Goal: Information Seeking & Learning: Learn about a topic

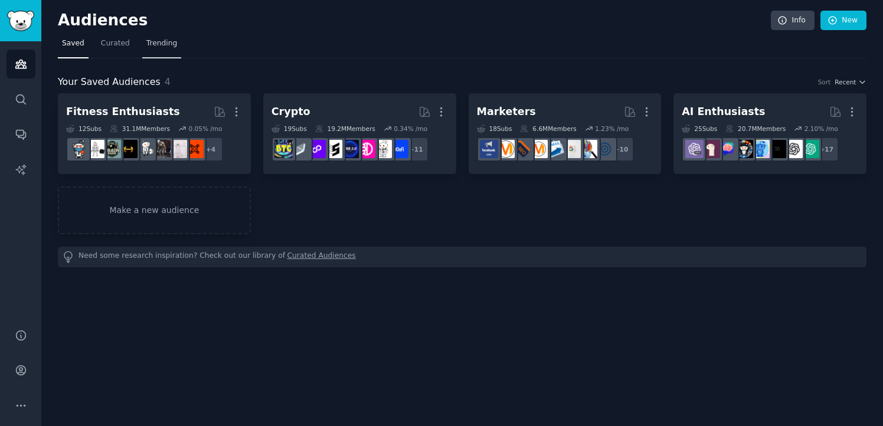
click at [162, 43] on span "Trending" at bounding box center [161, 43] width 31 height 11
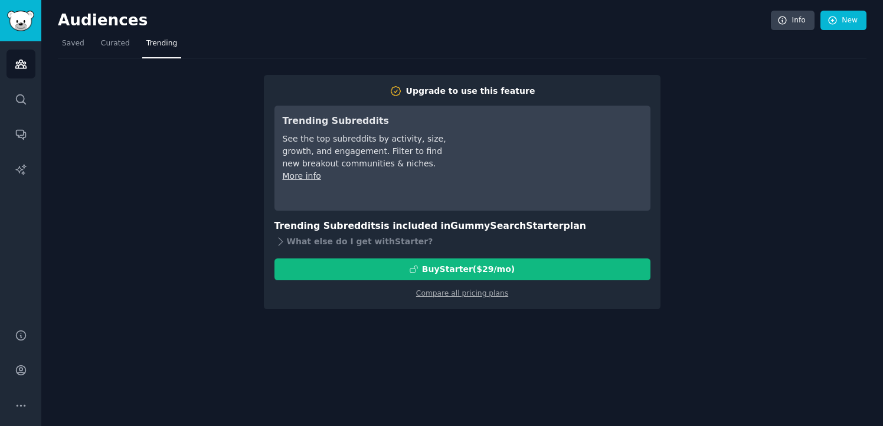
click at [165, 140] on div "Upgrade to use this feature Trending Subreddits See the top subreddits by activ…" at bounding box center [462, 183] width 809 height 251
click at [111, 43] on span "Curated" at bounding box center [115, 43] width 29 height 11
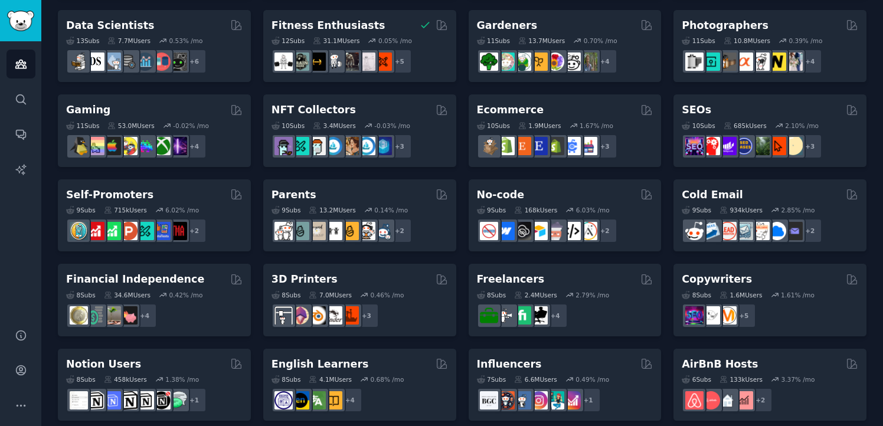
scroll to position [339, 0]
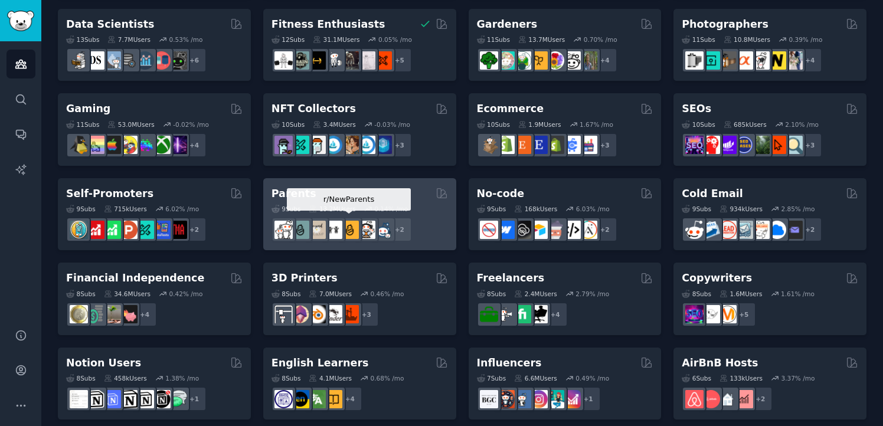
click at [357, 218] on div at bounding box center [350, 229] width 25 height 25
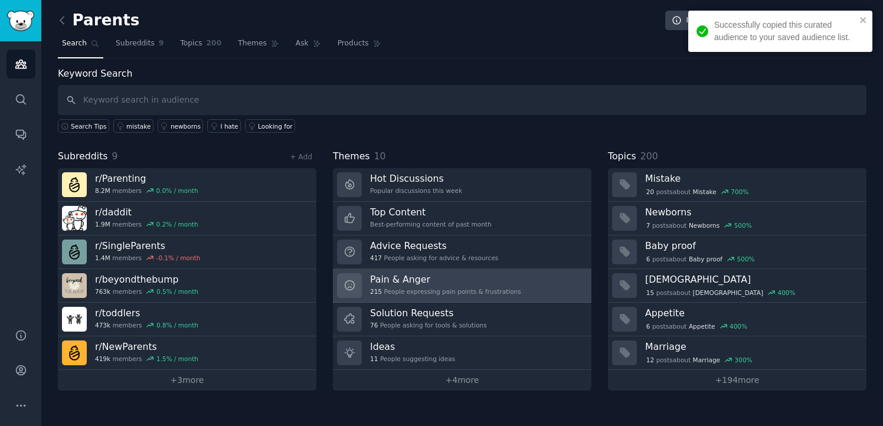
click at [397, 280] on h3 "Pain & Anger" at bounding box center [445, 279] width 151 height 12
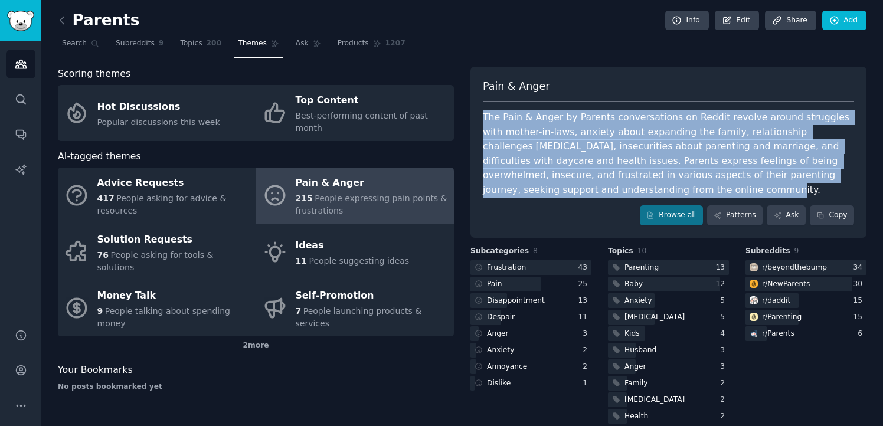
drag, startPoint x: 661, startPoint y: 190, endPoint x: 481, endPoint y: 109, distance: 197.9
click at [481, 109] on div "Pain & Anger The Pain & Anger by Parents conversations on Reddit revolve around…" at bounding box center [669, 152] width 396 height 171
click at [606, 71] on div "Pain & Anger The Pain & Anger by Parents conversations on Reddit revolve around…" at bounding box center [669, 152] width 396 height 171
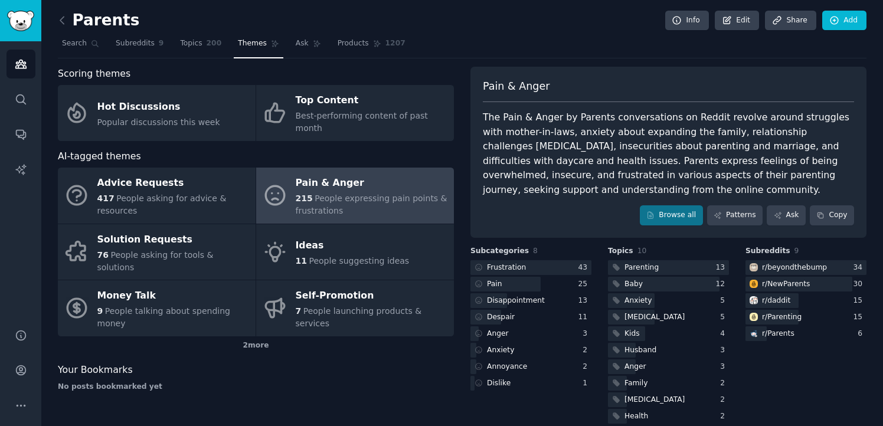
click at [63, 21] on icon at bounding box center [62, 20] width 12 height 12
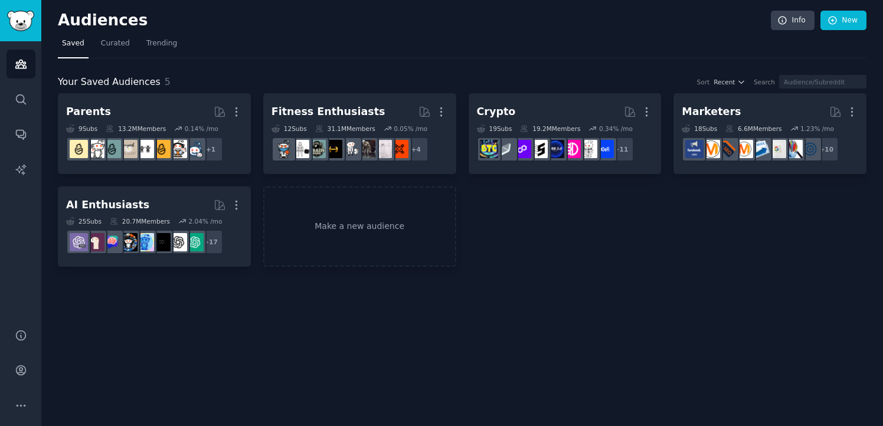
click at [344, 241] on link "Make a new audience" at bounding box center [359, 227] width 193 height 81
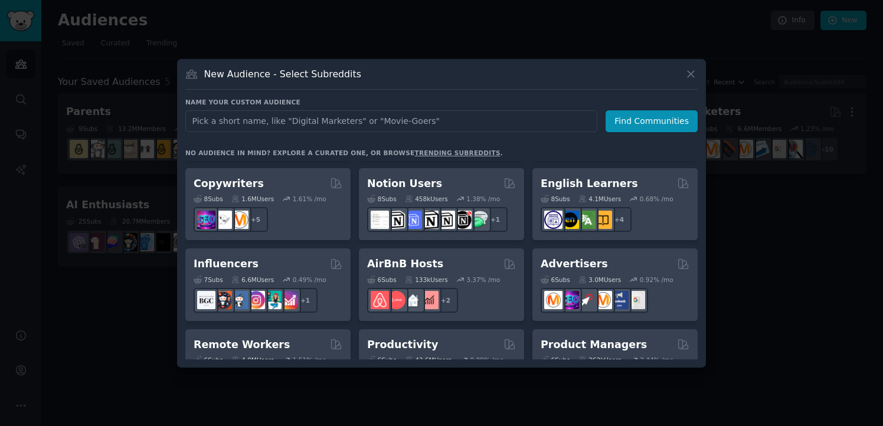
scroll to position [744, 0]
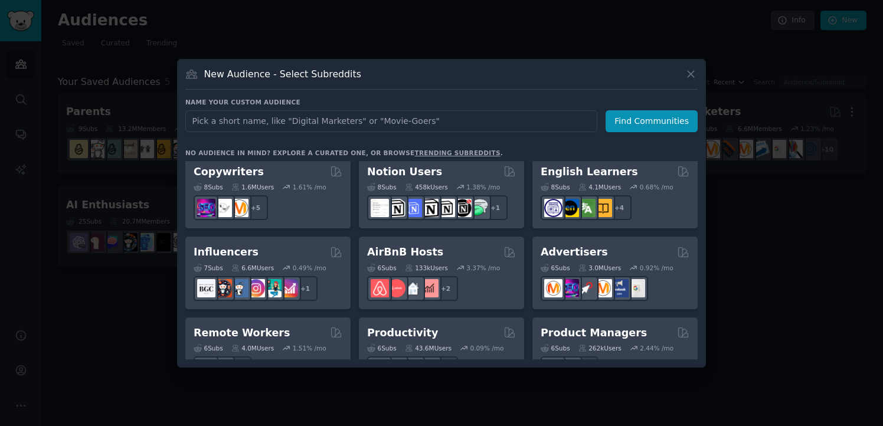
click at [264, 279] on img at bounding box center [256, 288] width 18 height 18
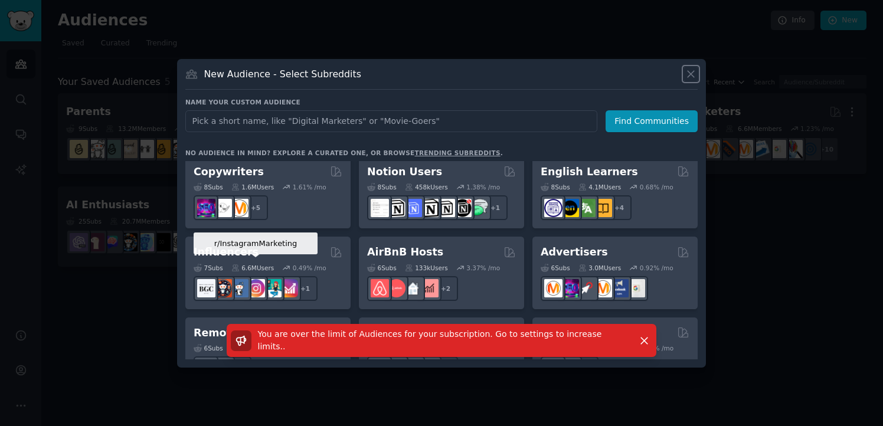
click at [690, 77] on icon at bounding box center [691, 74] width 12 height 12
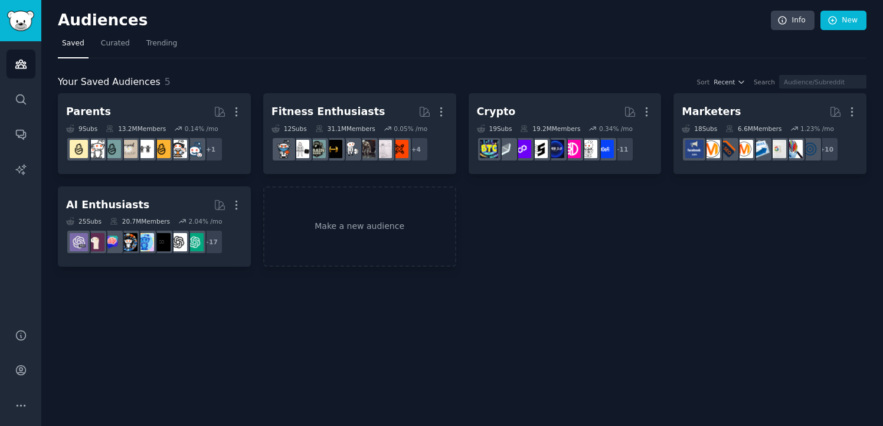
click at [388, 222] on link "Make a new audience" at bounding box center [359, 227] width 193 height 81
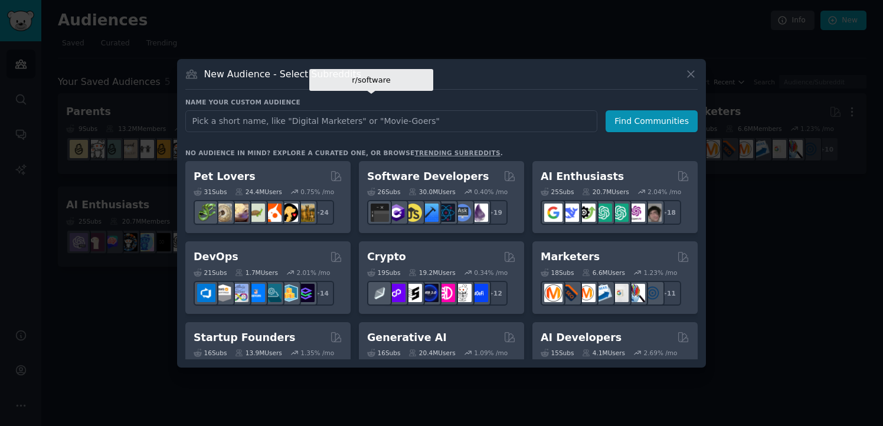
click at [393, 182] on h2 "Software Developers" at bounding box center [428, 176] width 122 height 15
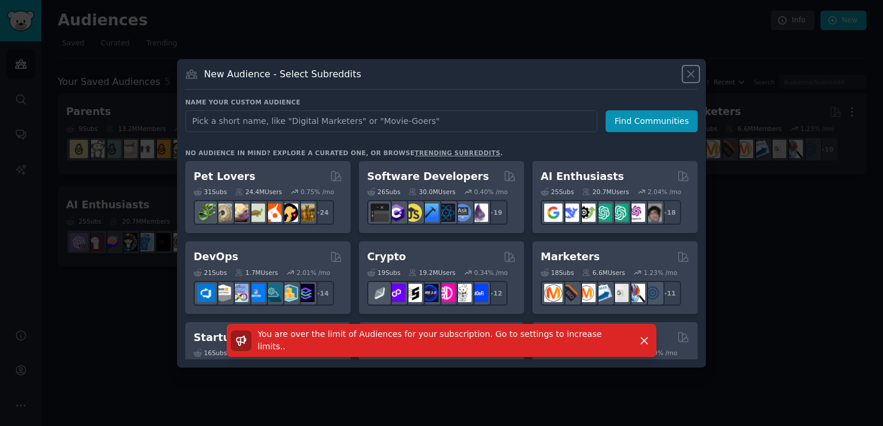
click at [695, 72] on icon at bounding box center [691, 74] width 12 height 12
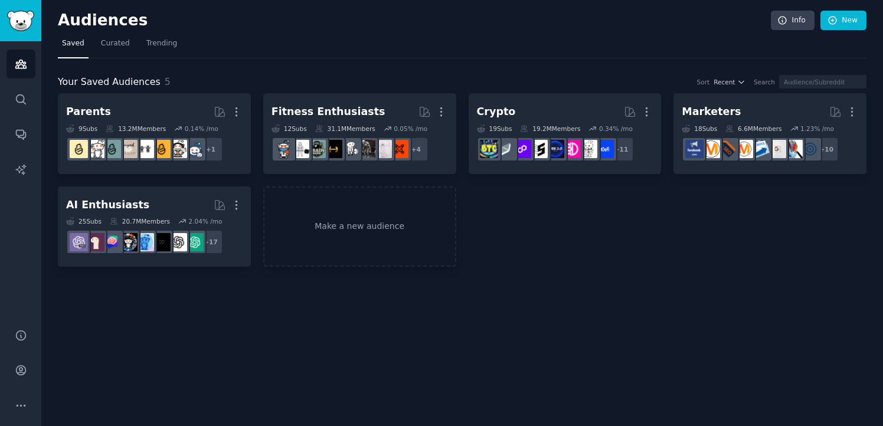
click at [17, 168] on icon "Sidebar" at bounding box center [21, 170] width 12 height 12
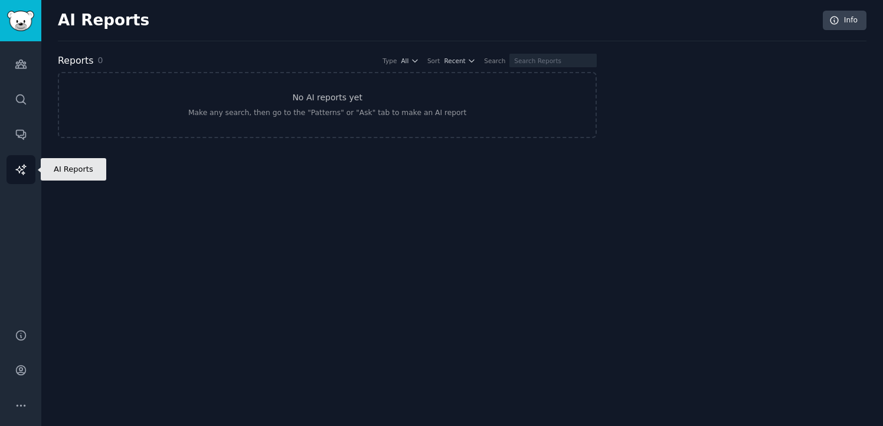
click at [19, 132] on icon "Sidebar" at bounding box center [21, 134] width 12 height 12
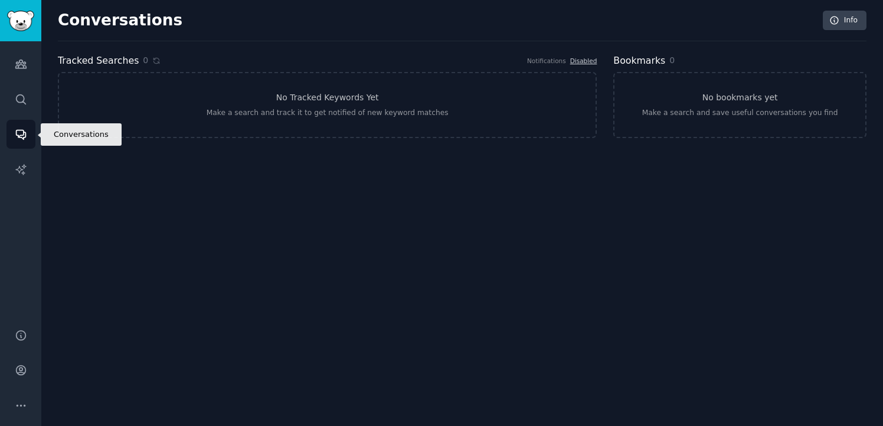
click at [19, 101] on icon "Sidebar" at bounding box center [21, 99] width 12 height 12
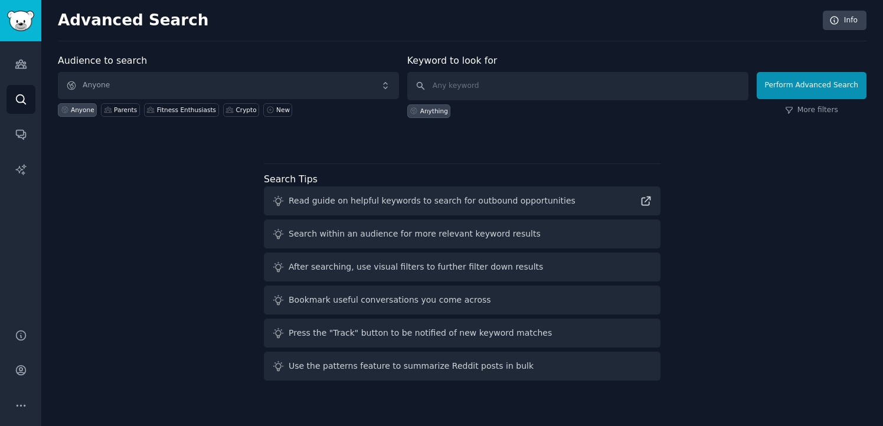
click at [233, 140] on div at bounding box center [462, 139] width 809 height 8
click at [269, 111] on icon at bounding box center [270, 110] width 6 height 6
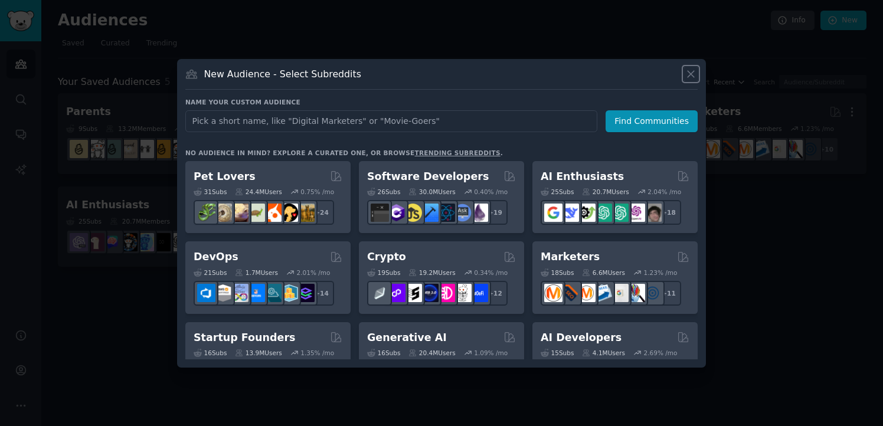
click at [693, 74] on icon at bounding box center [691, 74] width 12 height 12
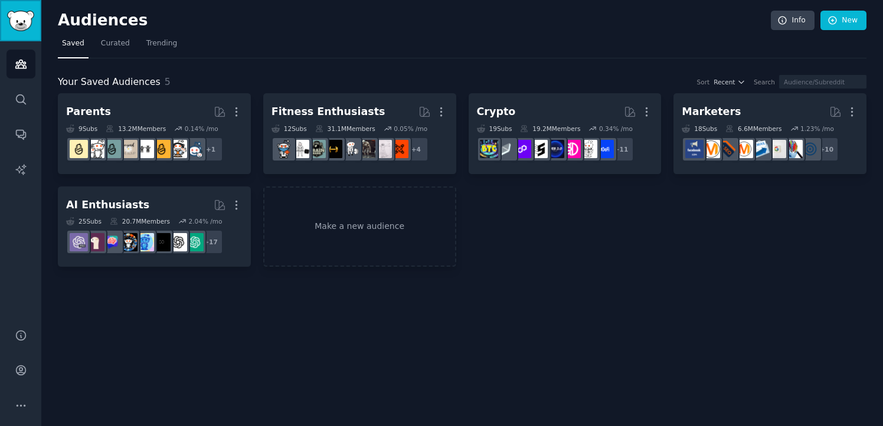
click at [18, 25] on img "Sidebar" at bounding box center [20, 21] width 27 height 21
